Goal: Transaction & Acquisition: Purchase product/service

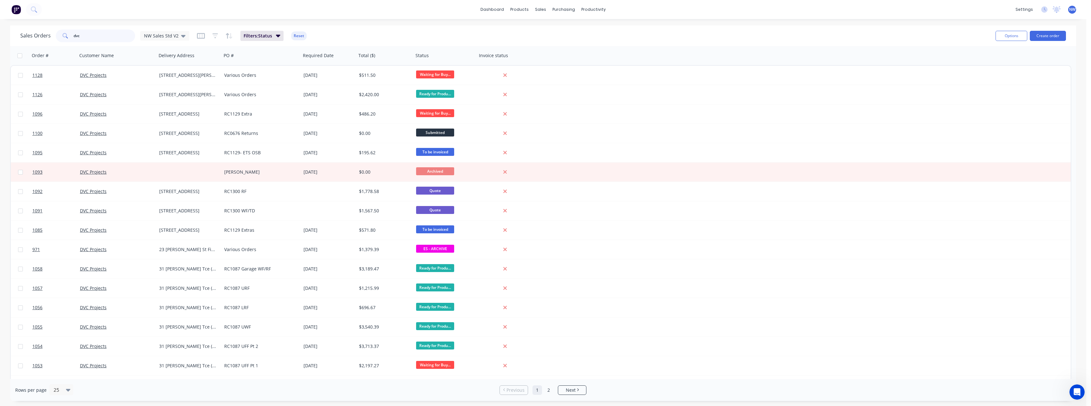
click at [96, 37] on input "dvc" at bounding box center [105, 35] width 62 height 13
type input "d"
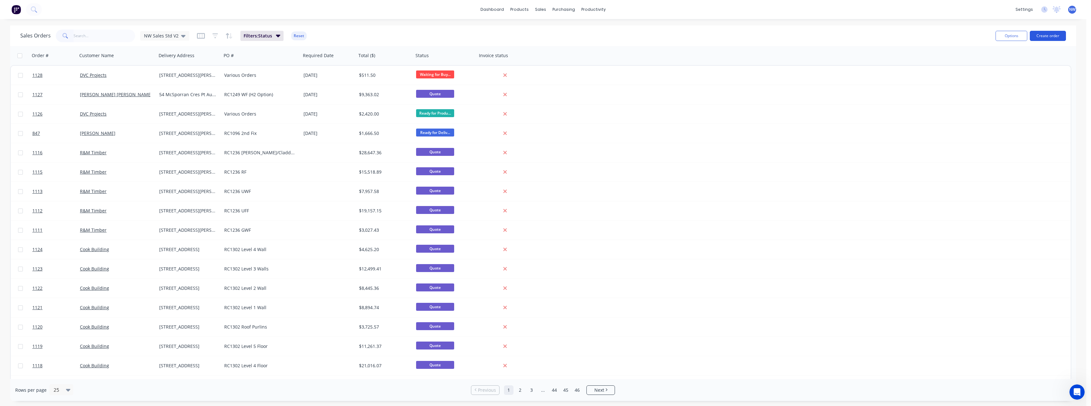
click at [1047, 36] on button "Create order" at bounding box center [1047, 36] width 36 height 10
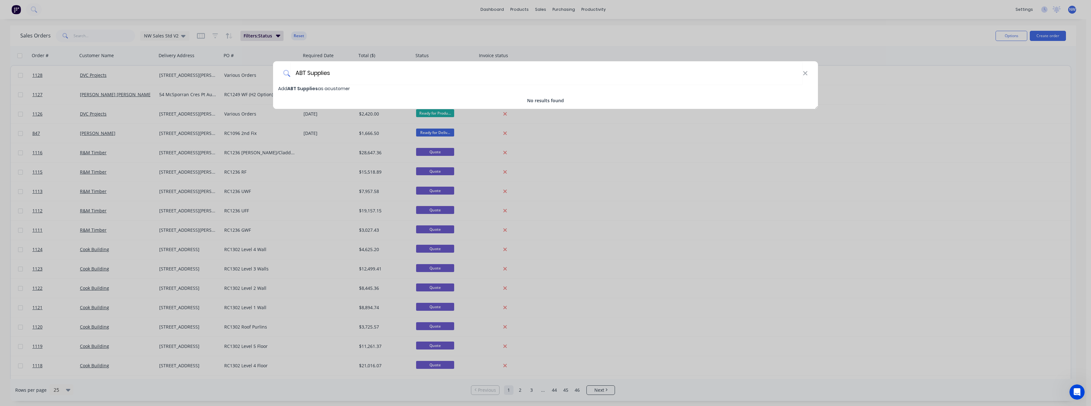
type input "ABT Supplies"
click at [342, 89] on span "Add ABT Supplies as a customer" at bounding box center [314, 88] width 72 height 6
select select "AU"
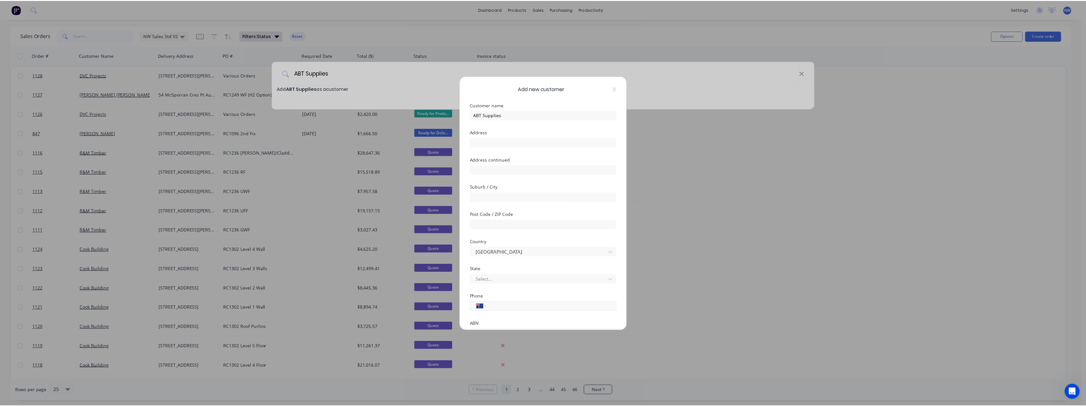
scroll to position [56, 0]
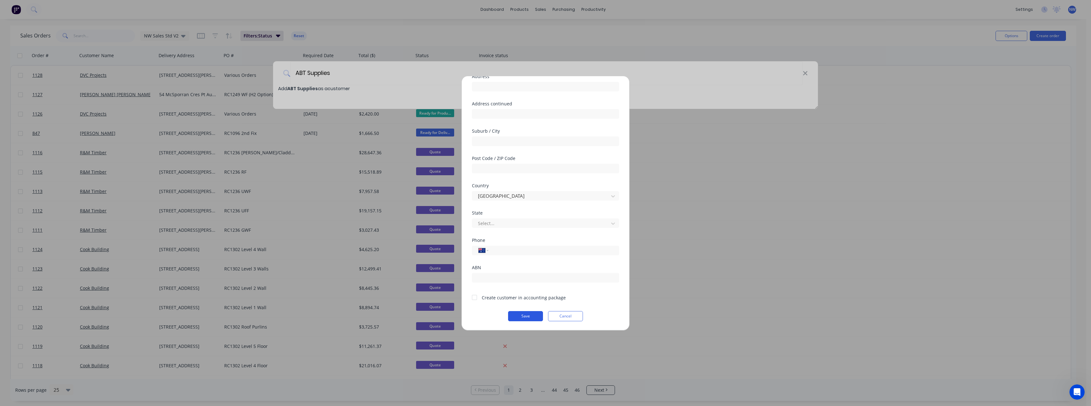
click at [516, 312] on button "Save" at bounding box center [525, 316] width 35 height 10
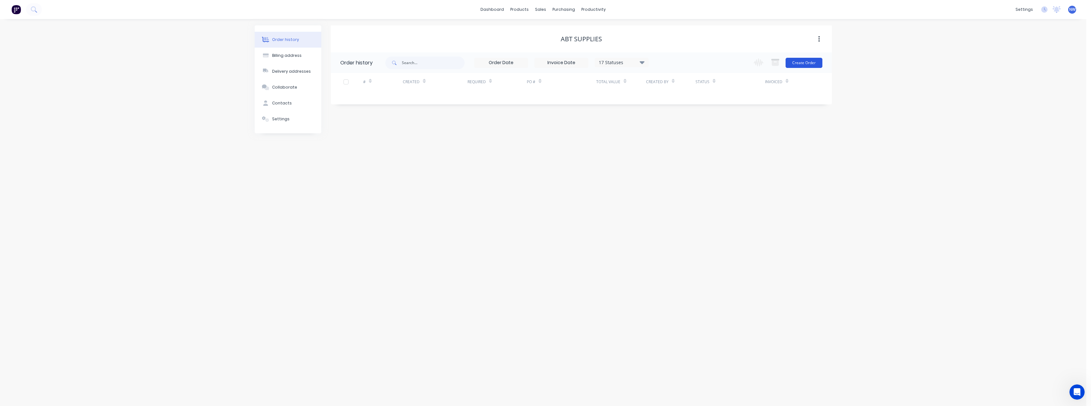
click at [801, 66] on button "Create Order" at bounding box center [803, 63] width 37 height 10
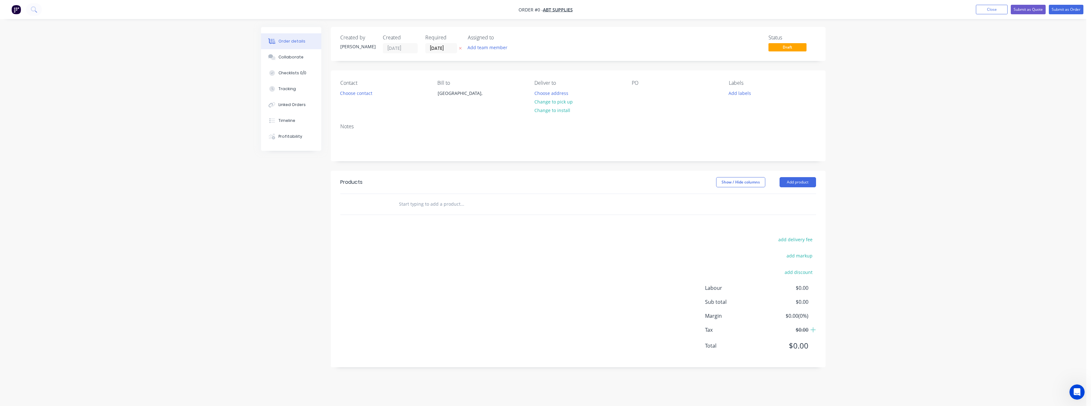
click at [459, 48] on icon at bounding box center [460, 48] width 3 height 4
click at [549, 94] on button "Choose address" at bounding box center [551, 92] width 41 height 9
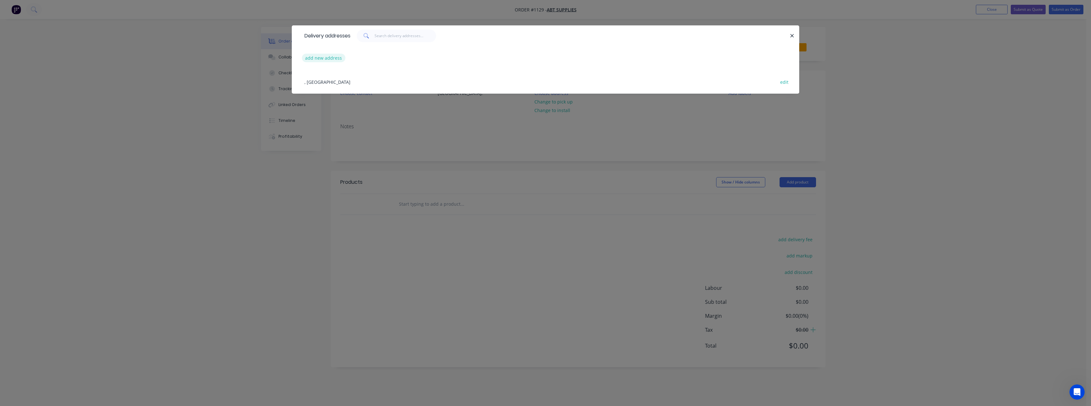
click at [333, 56] on button "add new address" at bounding box center [323, 58] width 43 height 9
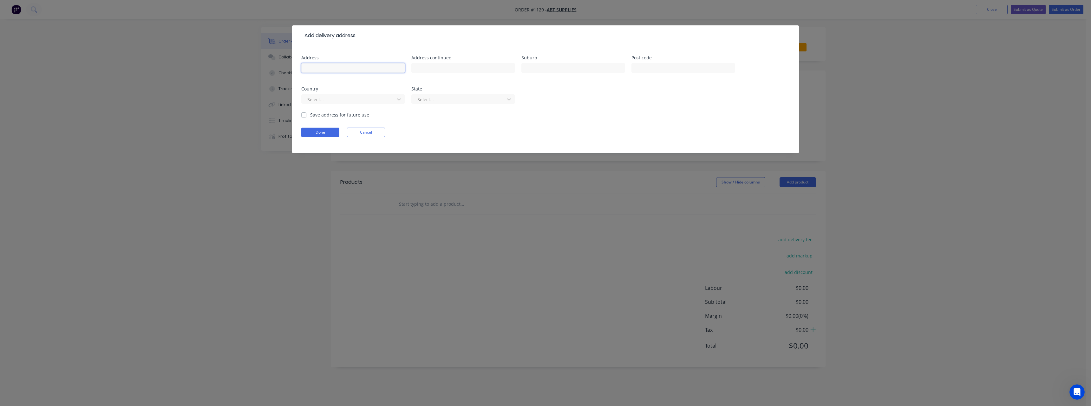
click at [329, 68] on input "text" at bounding box center [353, 68] width 104 height 10
type input "[STREET_ADDRESS]"
click at [533, 71] on input "text" at bounding box center [573, 68] width 104 height 10
type input "Angle Vale"
click at [310, 116] on label "Save address for future use" at bounding box center [339, 114] width 59 height 7
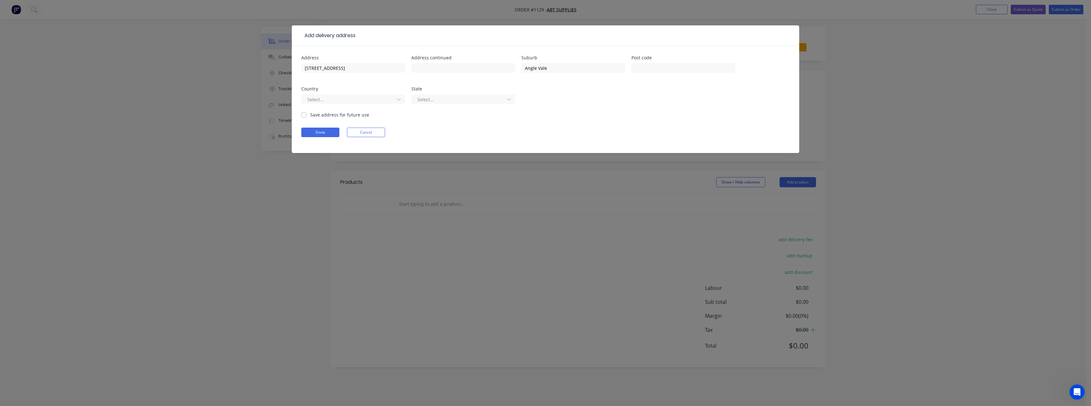
click at [303, 116] on input "Save address for future use" at bounding box center [303, 114] width 5 height 6
checkbox input "true"
click at [315, 133] on button "Done" at bounding box center [320, 132] width 38 height 10
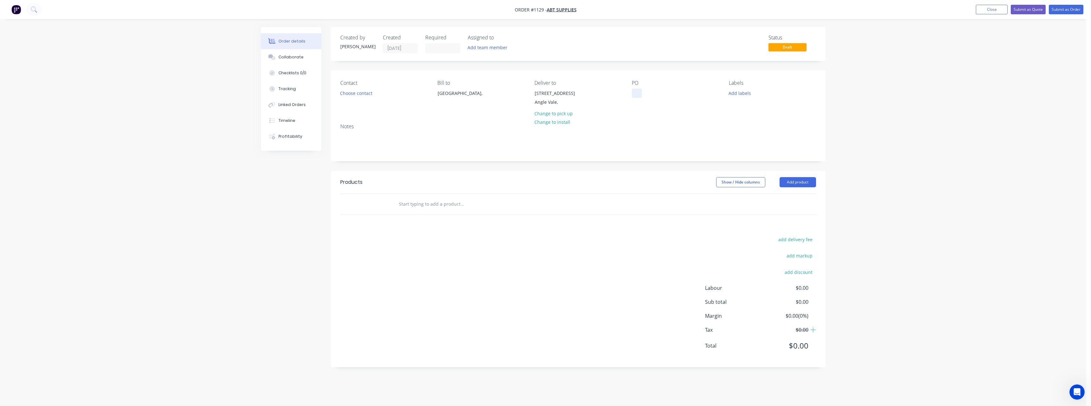
click at [636, 89] on div at bounding box center [637, 92] width 10 height 9
click at [454, 205] on input "text" at bounding box center [462, 204] width 127 height 13
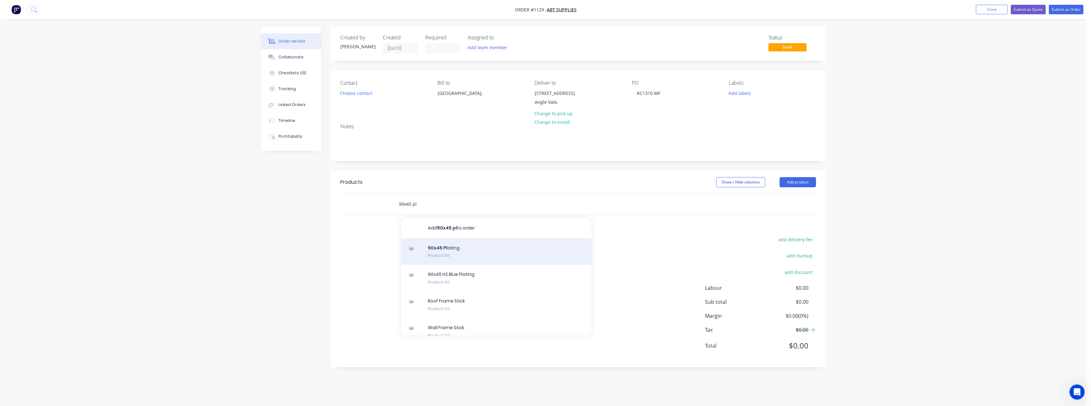
type input "90x45 pl"
click at [481, 252] on div "90x45 Pl ating Product Kit" at bounding box center [496, 251] width 190 height 27
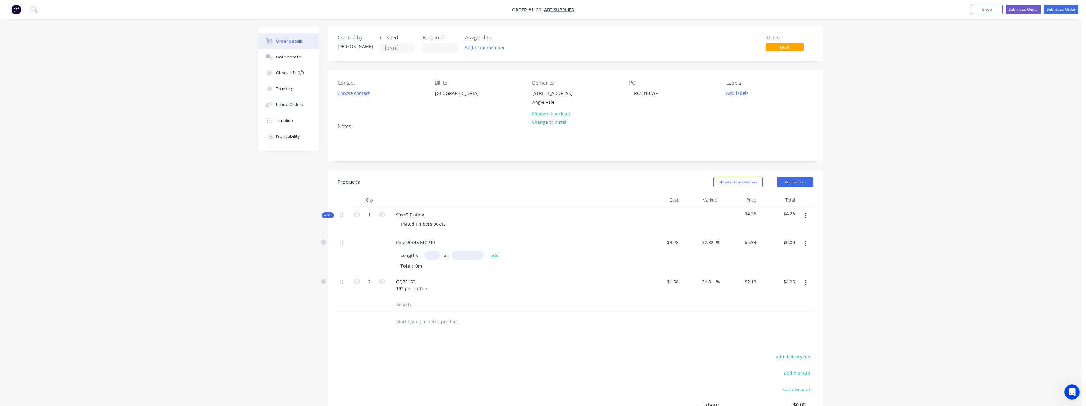
click at [436, 256] on input "text" at bounding box center [432, 254] width 16 height 9
